Goal: Go to known website: Access a specific website the user already knows

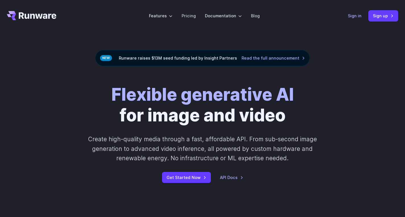
click at [359, 19] on link "Sign in" at bounding box center [355, 16] width 14 height 7
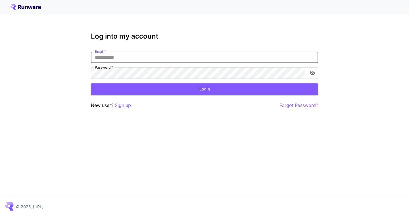
click at [229, 61] on input "Email   *" at bounding box center [204, 57] width 227 height 11
click at [171, 59] on input "Email   *" at bounding box center [204, 57] width 227 height 11
type input "**********"
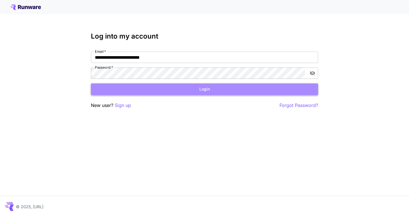
click at [196, 93] on button "Login" at bounding box center [204, 90] width 227 height 12
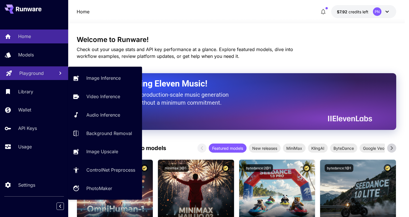
click at [38, 74] on p "Playground" at bounding box center [31, 73] width 24 height 7
